Goal: Task Accomplishment & Management: Use online tool/utility

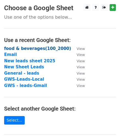
click at [30, 49] on strong "food & beverages(100_2000)" at bounding box center [37, 48] width 67 height 5
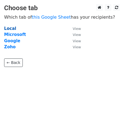
click at [9, 28] on strong "Local" at bounding box center [10, 28] width 12 height 5
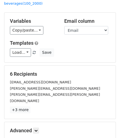
scroll to position [24, 0]
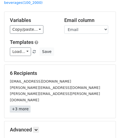
click at [24, 106] on link "+3 more" at bounding box center [20, 109] width 21 height 7
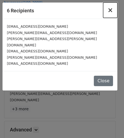
click at [109, 11] on span "×" at bounding box center [109, 10] width 5 height 8
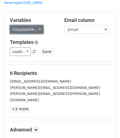
click at [35, 25] on link "Copy/paste..." at bounding box center [26, 29] width 33 height 8
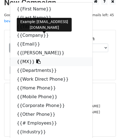
scroll to position [5, 0]
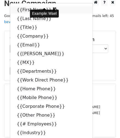
click at [26, 5] on link "{{First Name}}" at bounding box center [51, 9] width 82 height 9
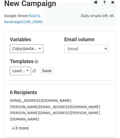
scroll to position [4, 0]
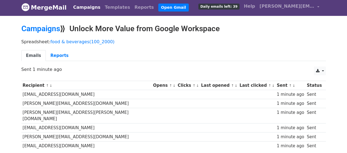
scroll to position [1, 0]
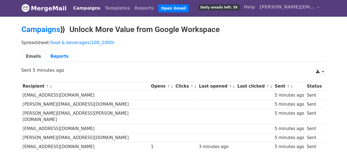
scroll to position [1, 0]
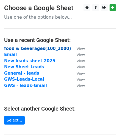
click at [11, 47] on strong "food & beverages(100_2000)" at bounding box center [37, 48] width 67 height 5
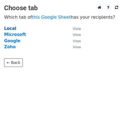
click at [10, 29] on strong "Local" at bounding box center [10, 28] width 12 height 5
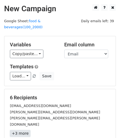
click at [24, 130] on link "+3 more" at bounding box center [20, 133] width 21 height 7
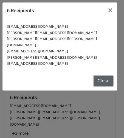
click at [99, 76] on button "Close" at bounding box center [103, 81] width 19 height 10
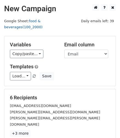
click at [42, 21] on link "food & beverages(100_2000)" at bounding box center [23, 24] width 38 height 10
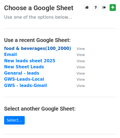
click at [18, 48] on strong "food & beverages(100_2000)" at bounding box center [37, 48] width 67 height 5
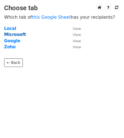
click at [12, 33] on strong "Microsoft" at bounding box center [15, 34] width 22 height 5
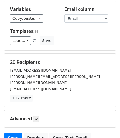
scroll to position [36, 0]
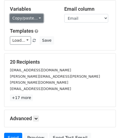
click at [36, 14] on link "Copy/paste..." at bounding box center [26, 18] width 33 height 8
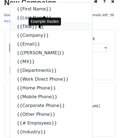
scroll to position [6, 0]
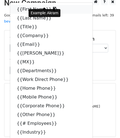
click at [22, 5] on link "{{First Name}}" at bounding box center [51, 9] width 82 height 9
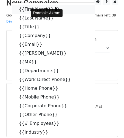
scroll to position [4, 0]
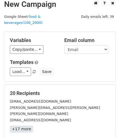
click at [20, 126] on link "+17 more" at bounding box center [21, 129] width 23 height 7
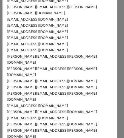
scroll to position [35, 0]
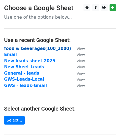
click at [41, 46] on strong "food & beverages(100_2000)" at bounding box center [37, 48] width 67 height 5
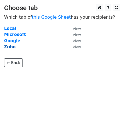
click at [12, 47] on strong "Zoho" at bounding box center [10, 46] width 12 height 5
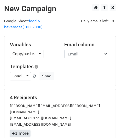
click at [16, 130] on link "+1 more" at bounding box center [20, 133] width 21 height 7
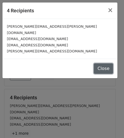
click at [99, 63] on button "Close" at bounding box center [103, 68] width 19 height 10
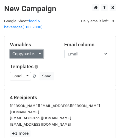
click at [28, 50] on link "Copy/paste..." at bounding box center [26, 54] width 33 height 8
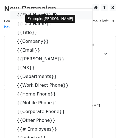
click at [27, 11] on link "{{First Name}}" at bounding box center [51, 15] width 82 height 9
